Goal: Information Seeking & Learning: Learn about a topic

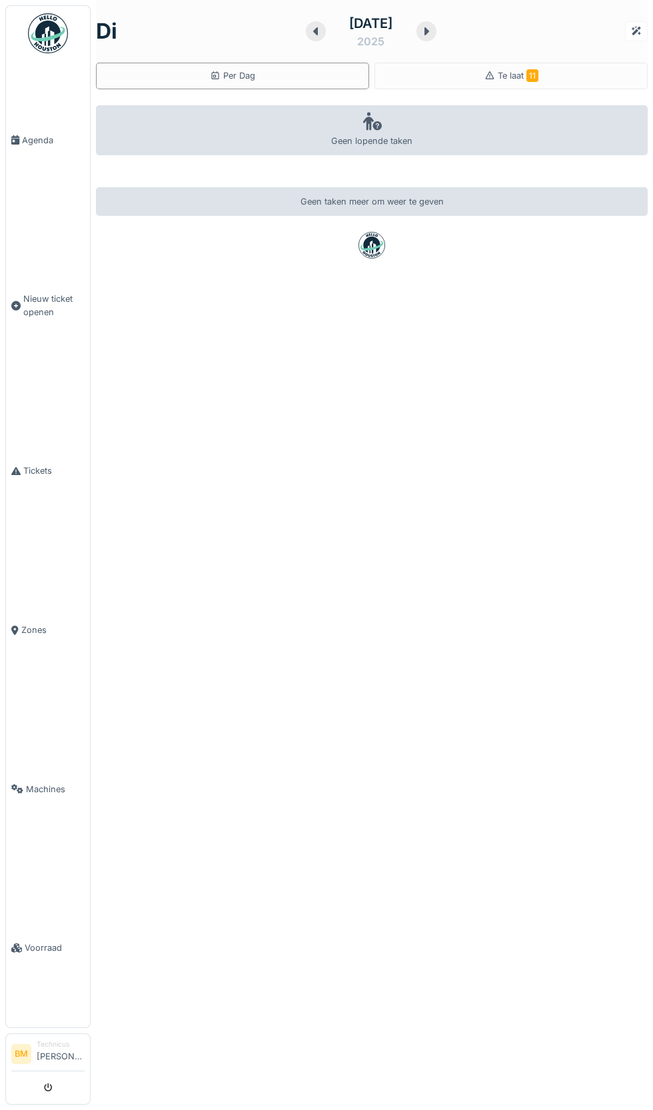
click at [27, 477] on span "Tickets" at bounding box center [53, 470] width 61 height 13
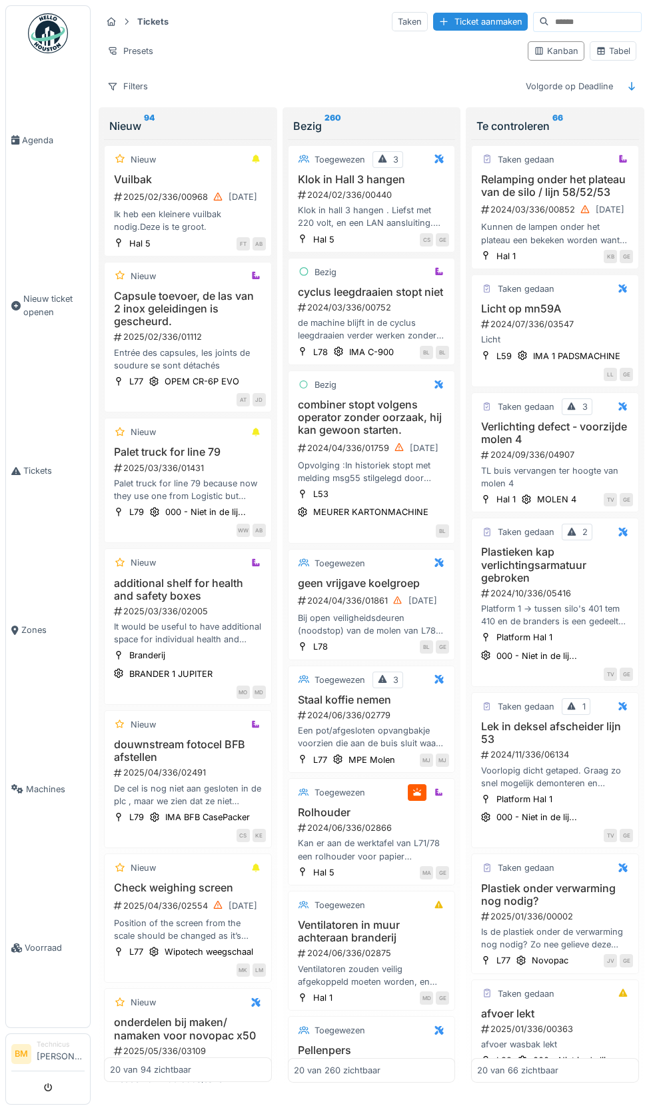
click at [581, 25] on input at bounding box center [595, 22] width 92 height 19
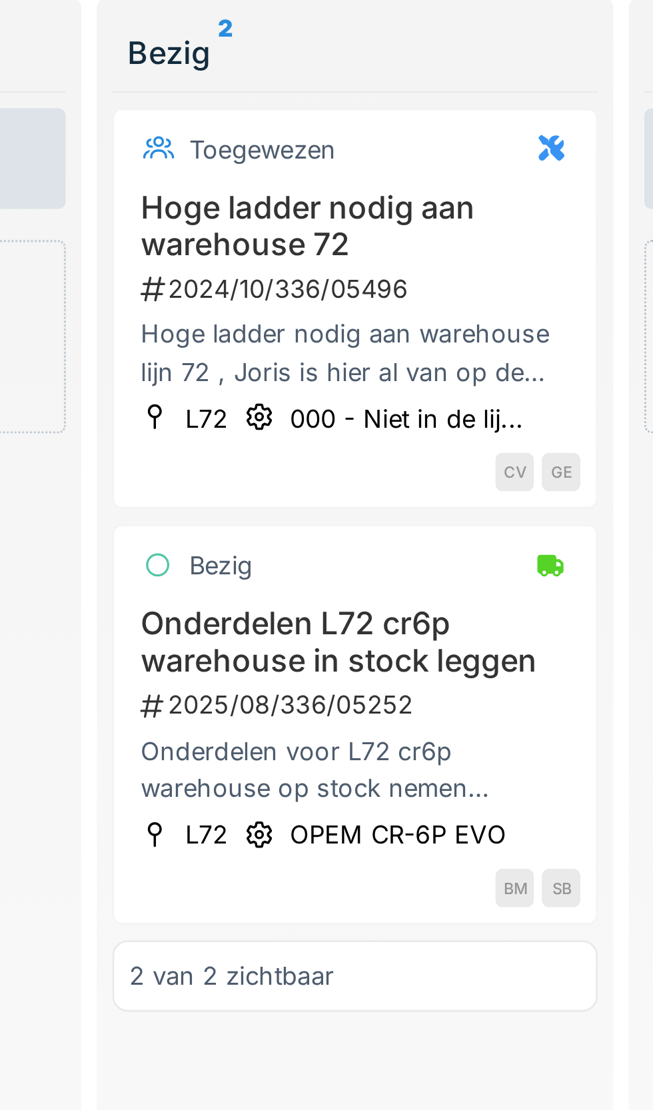
type input "*******"
click at [377, 334] on h3 "Onderdelen L72 cr6p warehouse in stock leggen" at bounding box center [372, 328] width 156 height 25
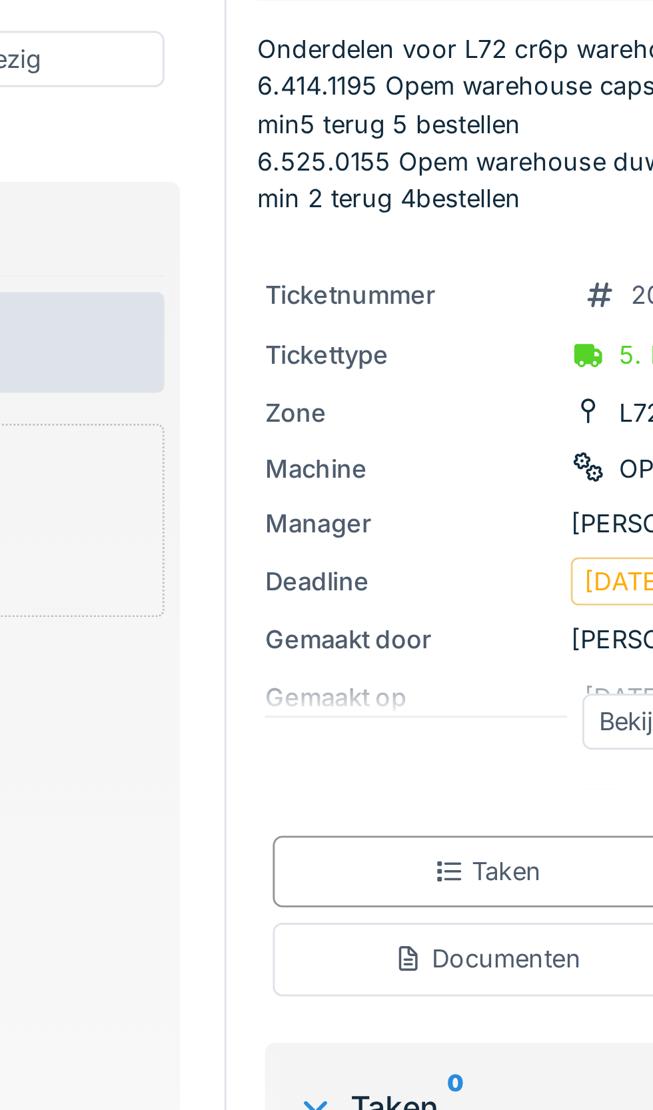
scroll to position [0, 53]
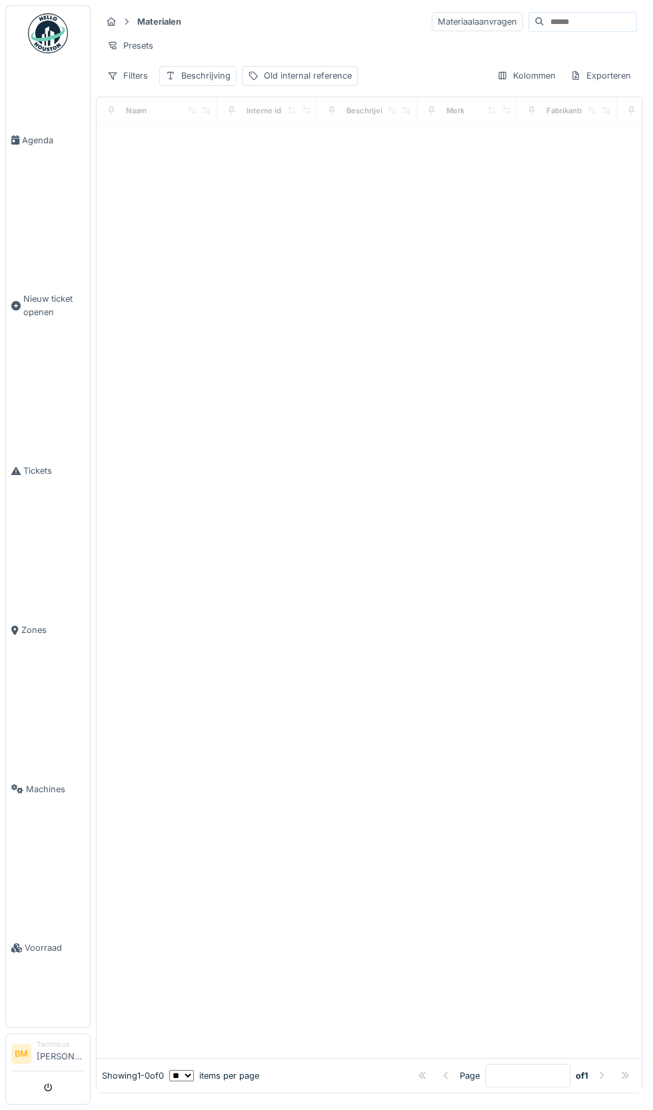
click at [575, 21] on input at bounding box center [590, 22] width 92 height 19
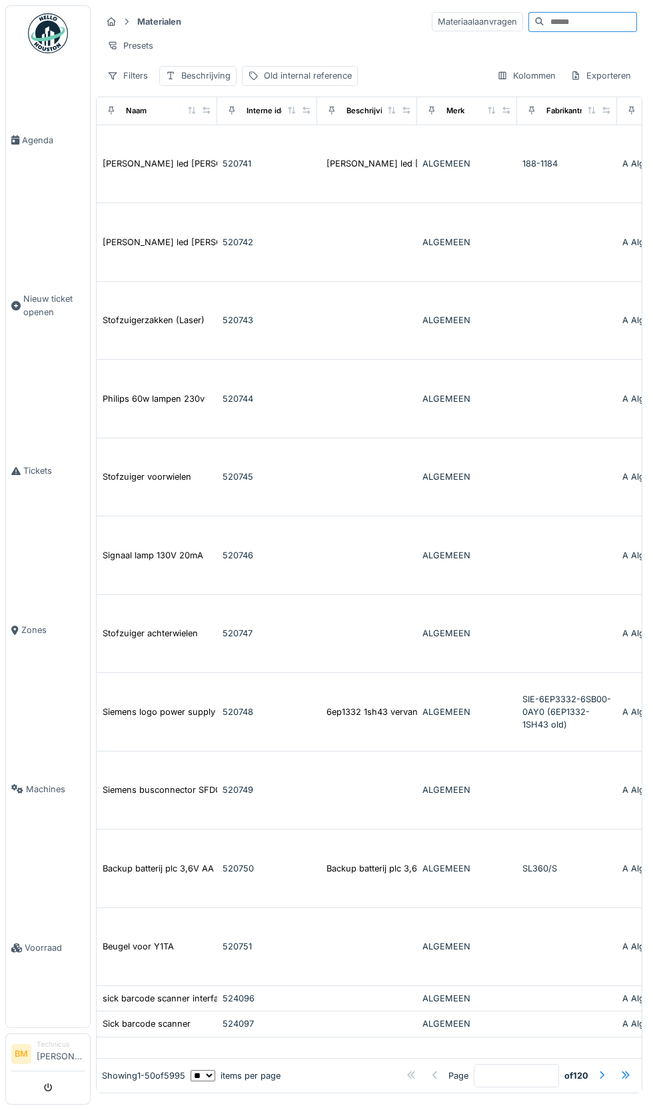
click at [624, 16] on input at bounding box center [590, 22] width 92 height 19
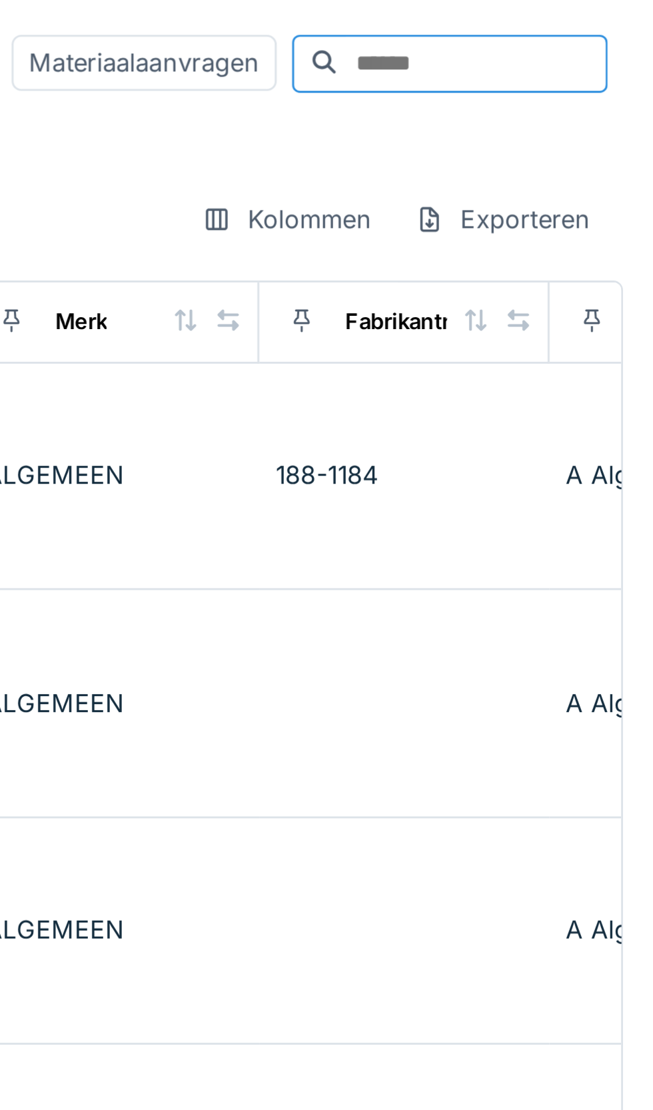
click at [546, 23] on input at bounding box center [590, 22] width 92 height 19
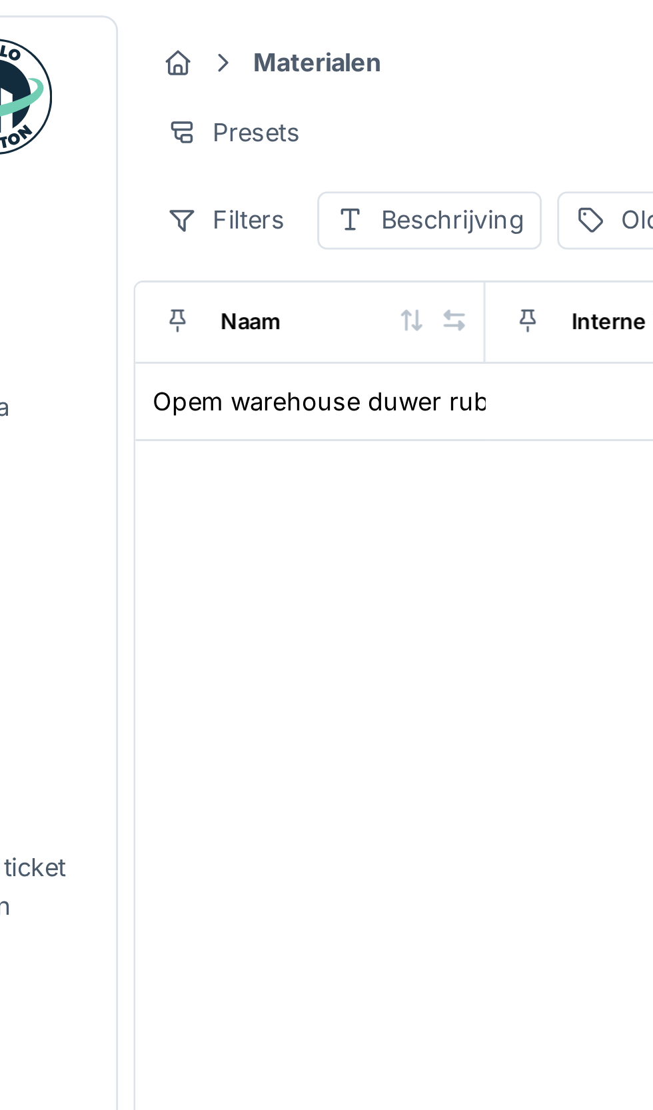
click at [215, 141] on div "Opem warehouse duwer rubber 25mm" at bounding box center [181, 138] width 157 height 13
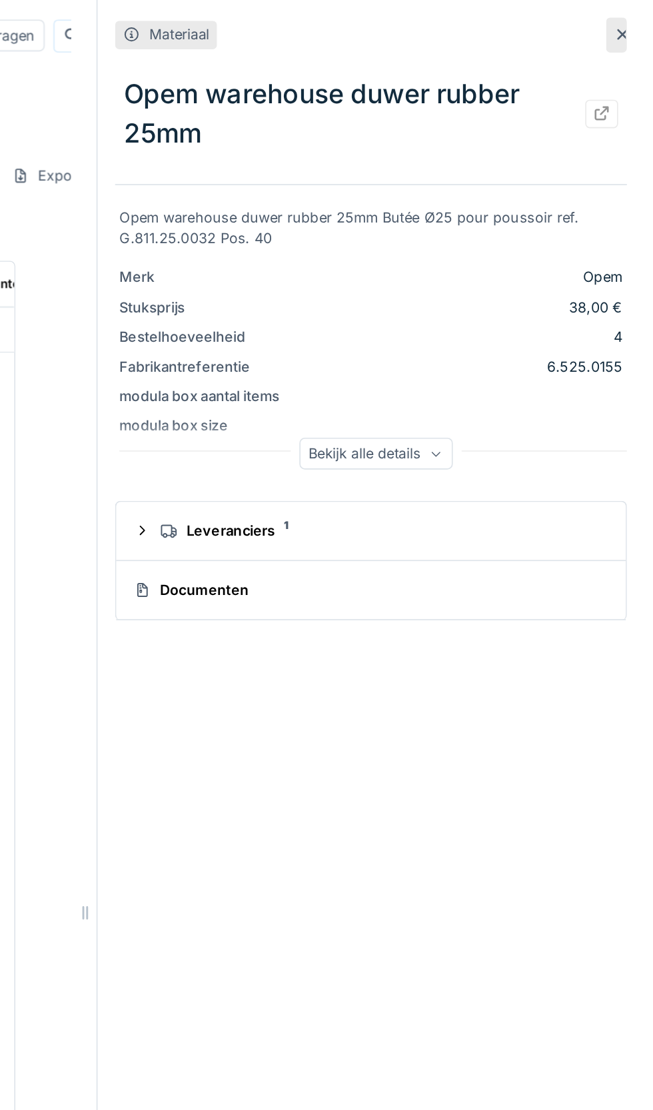
click at [521, 278] on icon at bounding box center [521, 275] width 8 height 7
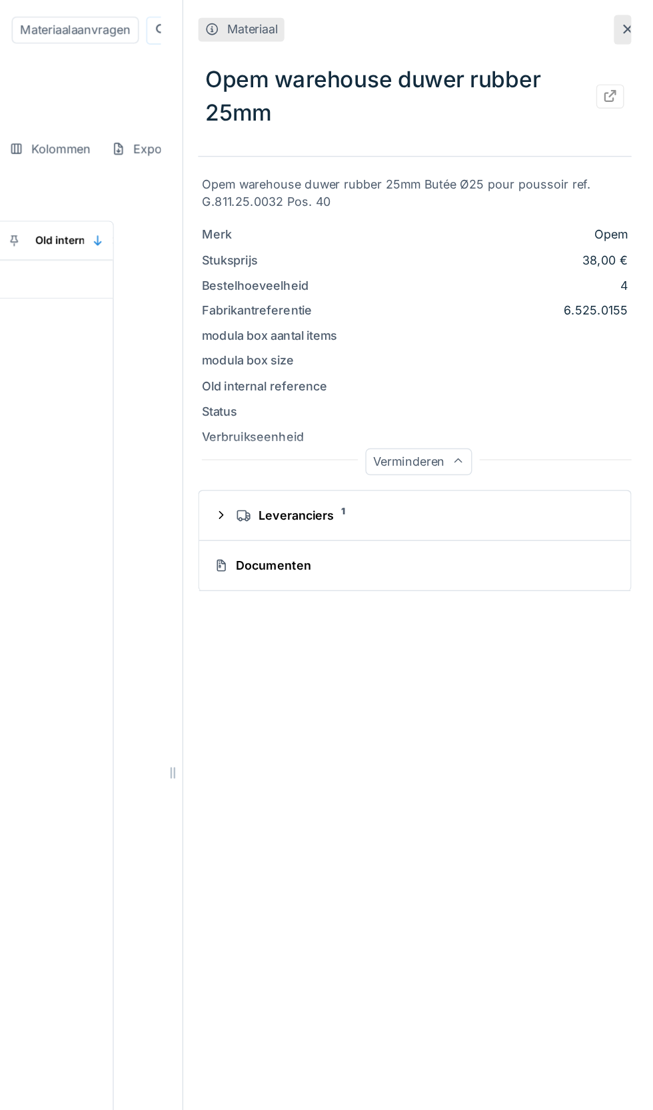
scroll to position [0, 709]
click at [630, 21] on icon at bounding box center [634, 21] width 11 height 9
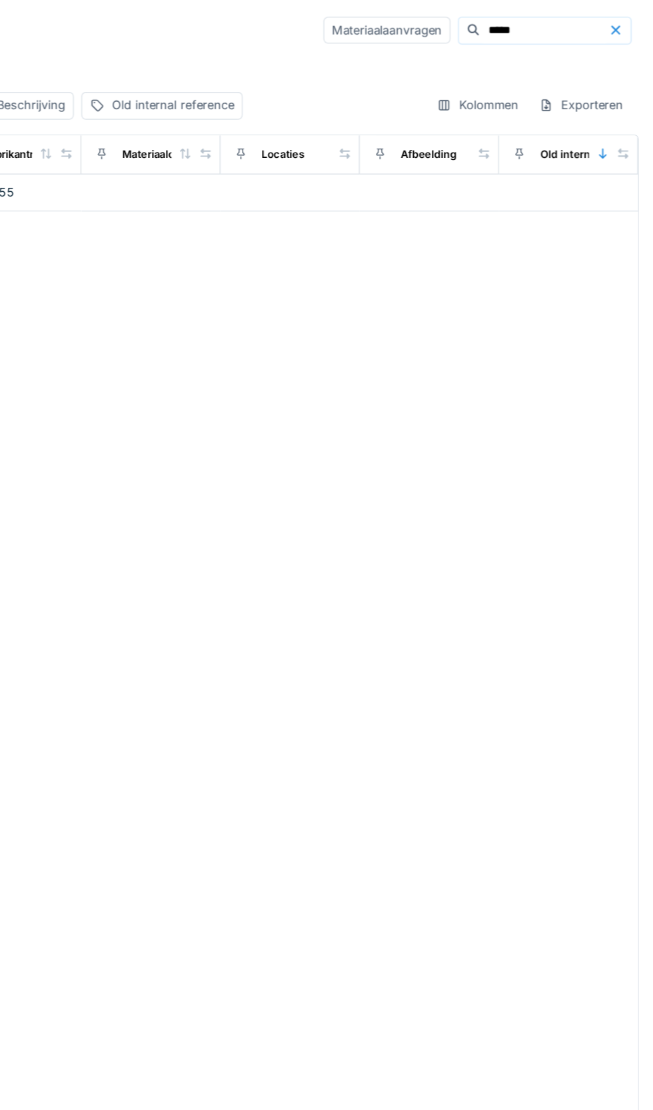
click at [540, 16] on input "*****" at bounding box center [574, 22] width 92 height 19
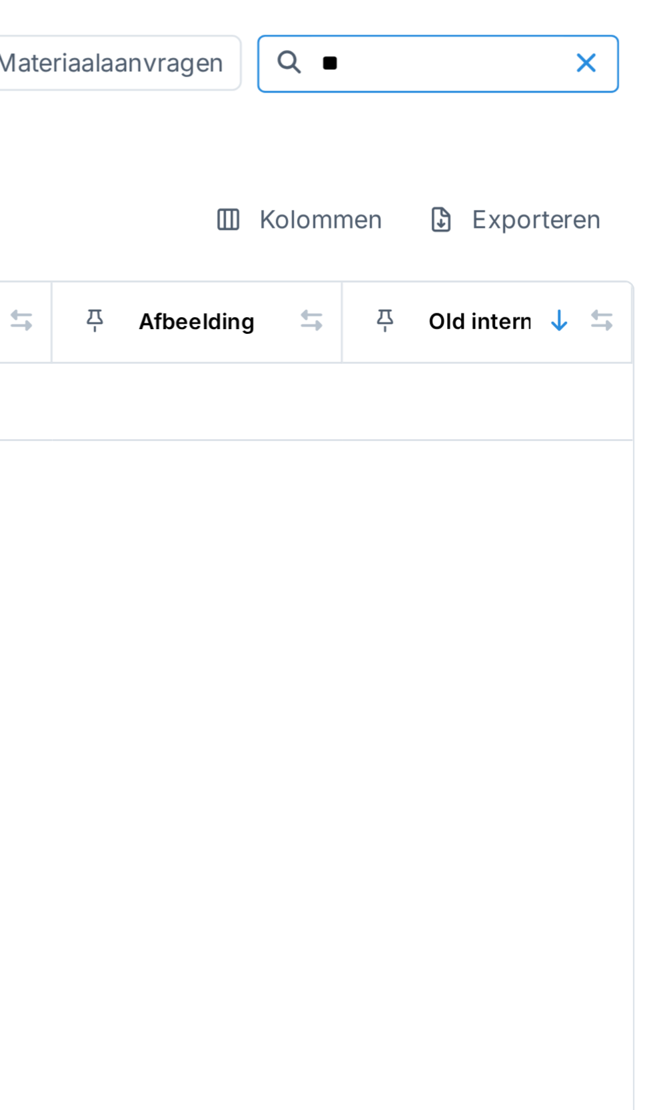
type input "*"
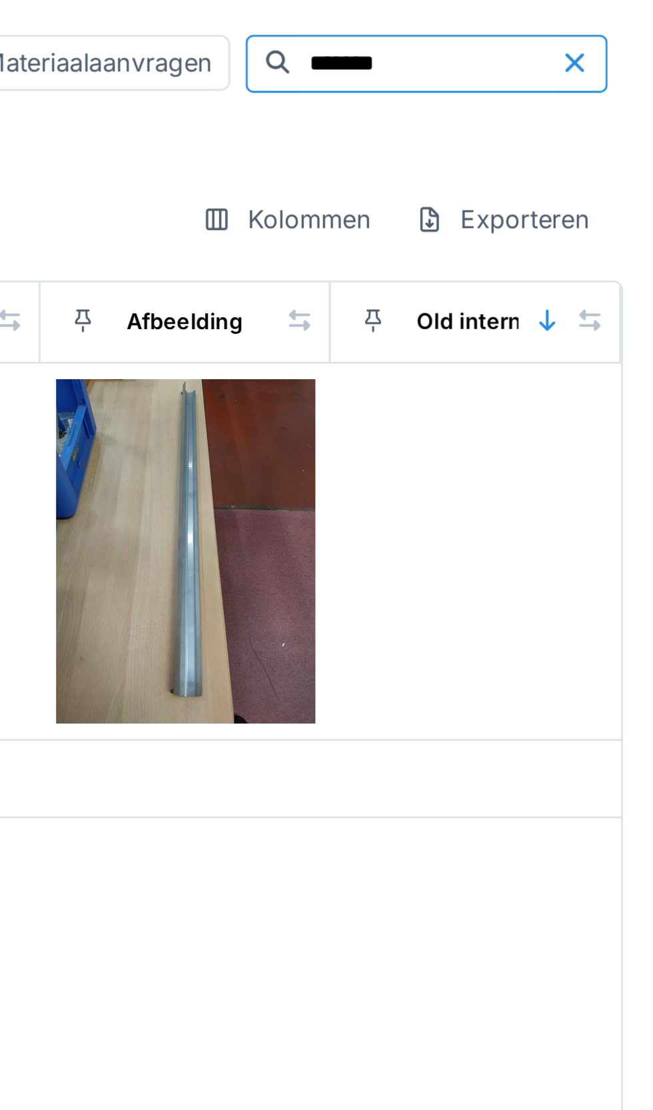
type input "*******"
click at [517, 203] on img at bounding box center [491, 190] width 89 height 119
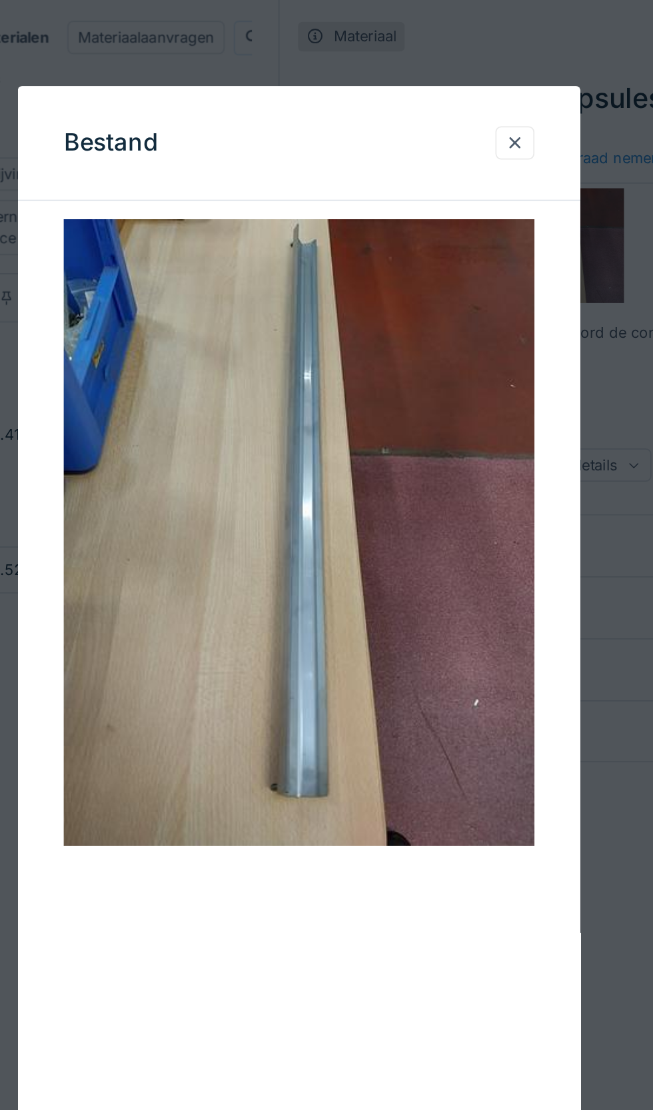
click at [455, 81] on div at bounding box center [451, 83] width 11 height 13
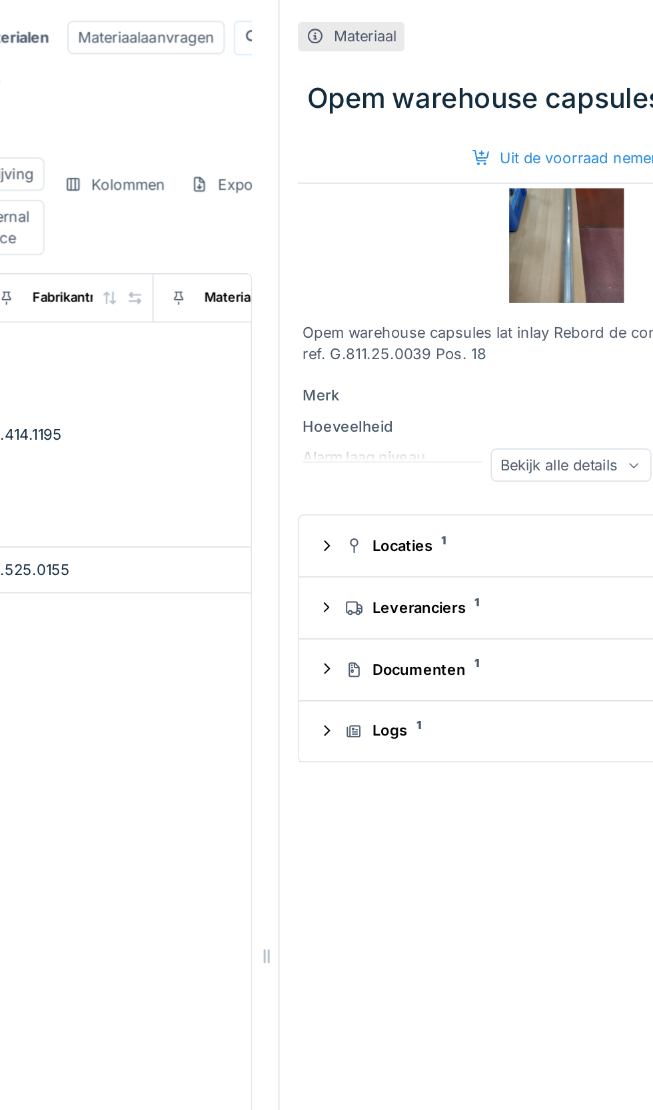
click at [406, 316] on div "Locaties 1" at bounding box center [486, 316] width 267 height 13
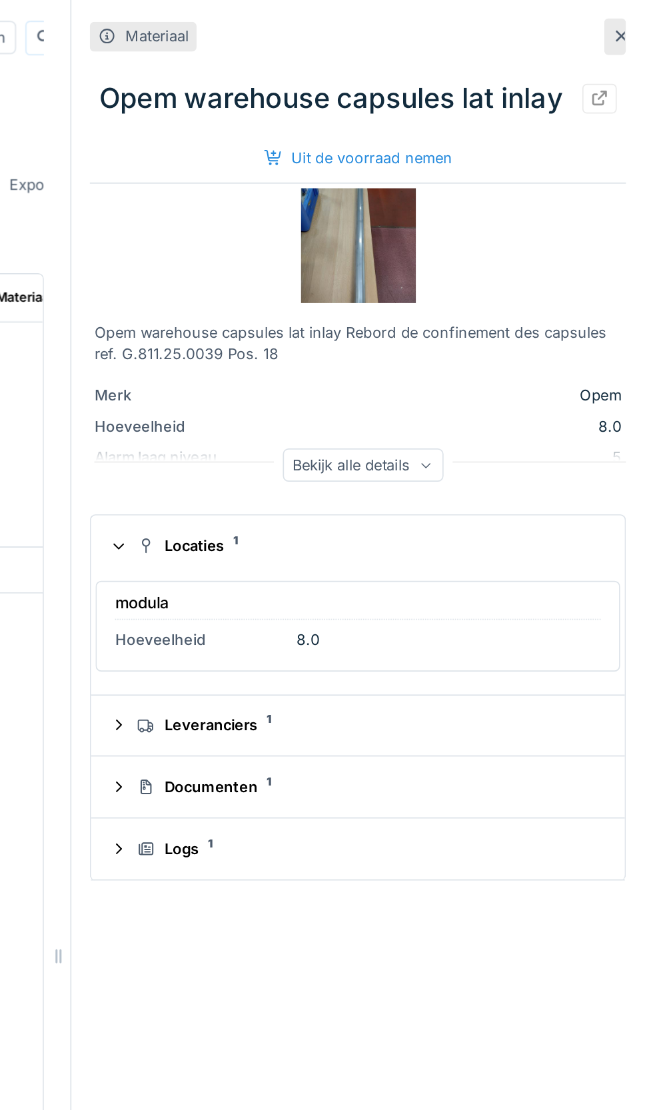
click at [502, 270] on div "Bekijk alle details" at bounding box center [484, 269] width 93 height 19
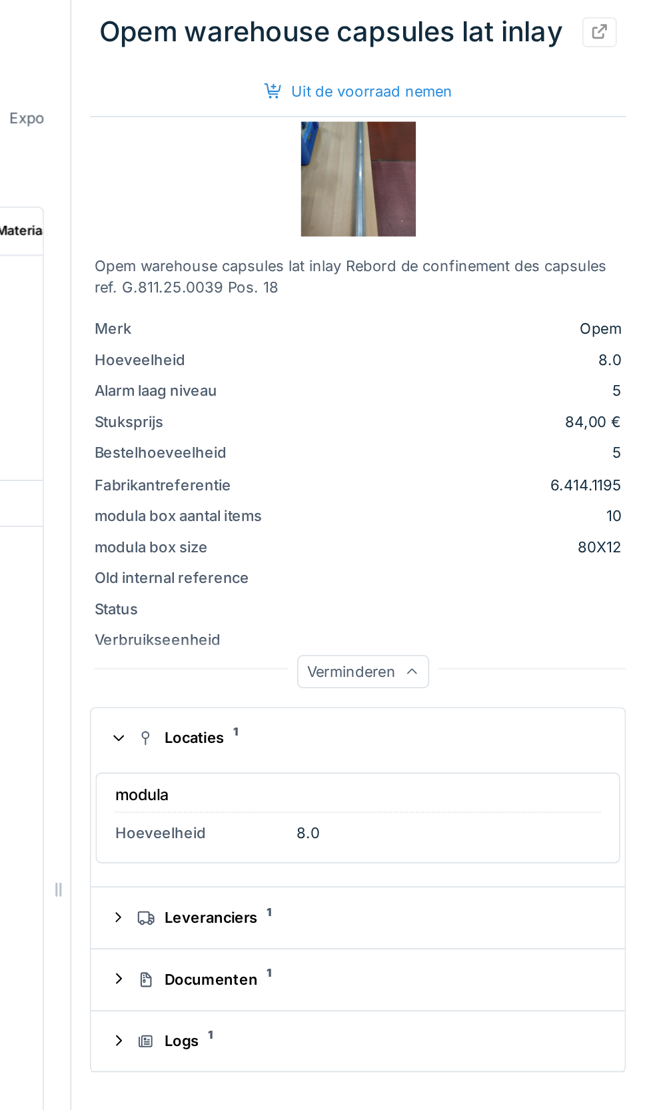
click at [406, 572] on div "Leveranciers 1" at bounding box center [486, 571] width 267 height 13
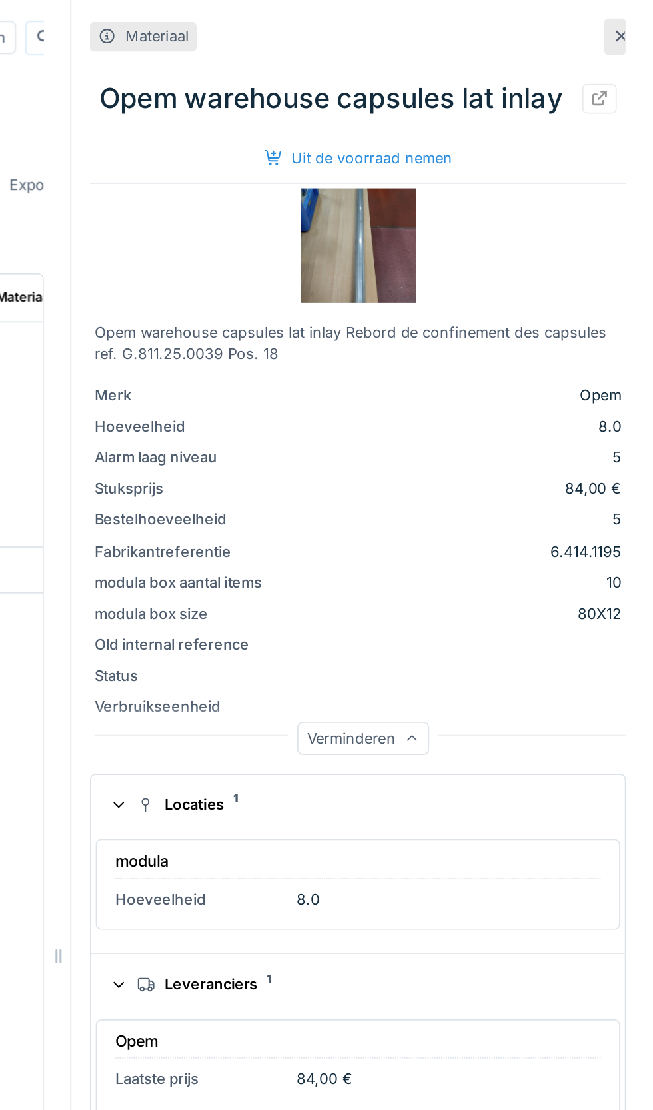
click at [629, 19] on icon at bounding box center [634, 21] width 11 height 9
